Goal: Information Seeking & Learning: Learn about a topic

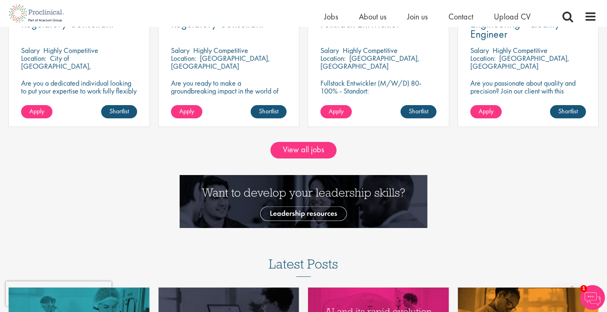
scroll to position [770, 0]
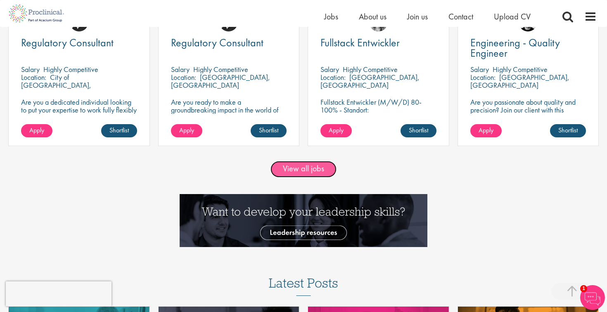
click at [315, 167] on link "View all jobs" at bounding box center [304, 169] width 66 height 17
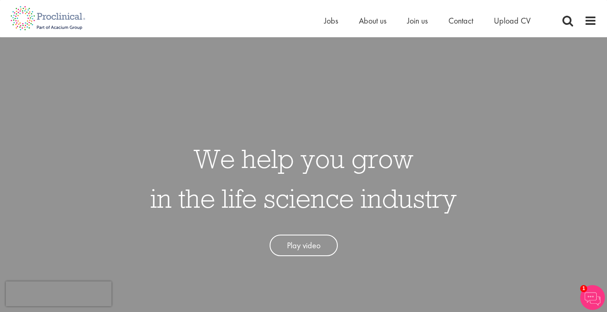
click at [366, 26] on li "About us" at bounding box center [373, 20] width 28 height 12
click at [366, 12] on div "Home Jobs About us Join us Contact Upload CV" at bounding box center [300, 15] width 593 height 31
click at [367, 16] on span "About us" at bounding box center [373, 20] width 28 height 11
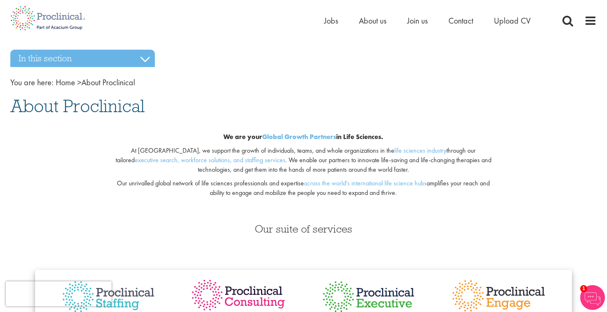
click at [374, 14] on li "About us" at bounding box center [373, 20] width 28 height 12
click at [372, 17] on span "About us" at bounding box center [373, 20] width 28 height 11
click at [601, 20] on div "Home Jobs About us Join us Contact Upload CV" at bounding box center [303, 15] width 599 height 31
click at [589, 21] on span at bounding box center [591, 20] width 12 height 12
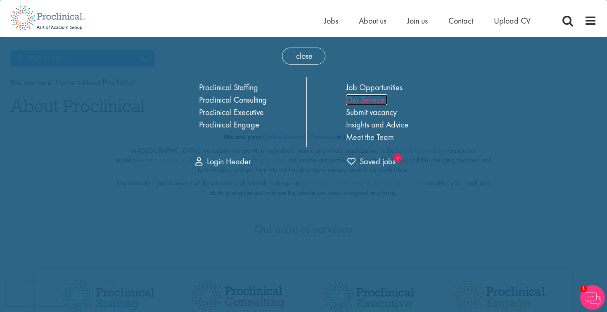
click at [382, 96] on link "Our Services" at bounding box center [366, 99] width 41 height 11
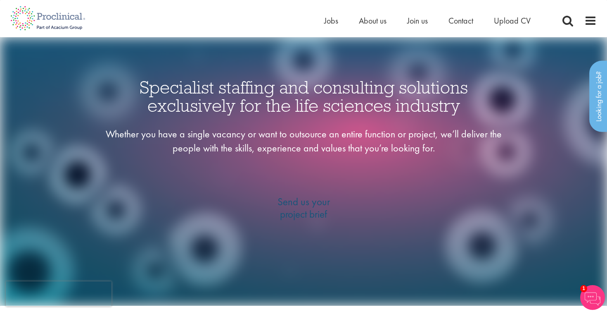
click at [257, 26] on div "Home Jobs About us Join us Contact Upload CV" at bounding box center [300, 15] width 593 height 31
click at [55, 86] on img at bounding box center [303, 171] width 607 height 268
click at [369, 19] on span "About us" at bounding box center [373, 20] width 28 height 11
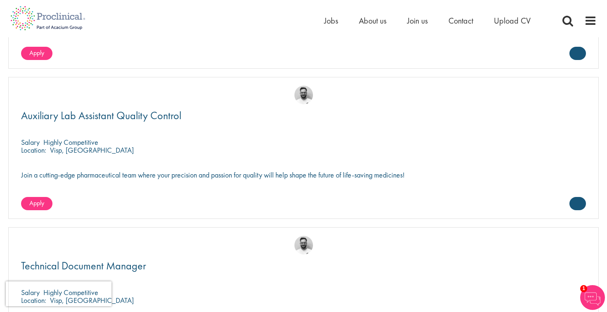
scroll to position [2080, 0]
